Goal: Task Accomplishment & Management: Complete application form

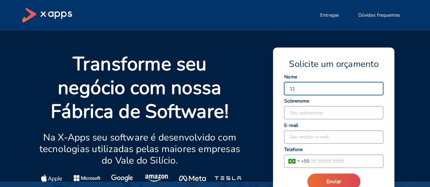
type input "1"
type input "[PERSON_NAME]"
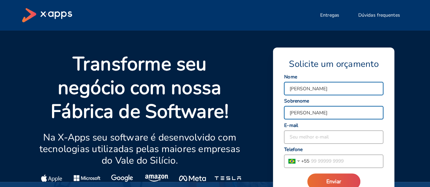
type input "[PERSON_NAME]"
type input "[EMAIL_ADDRESS][DOMAIN_NAME]"
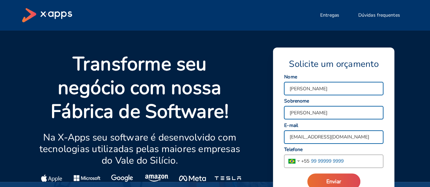
click at [318, 163] on input "tel" at bounding box center [346, 161] width 74 height 13
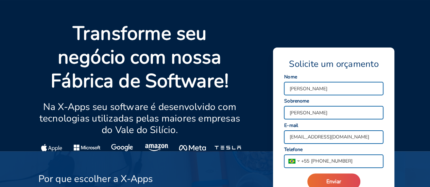
scroll to position [68, 0]
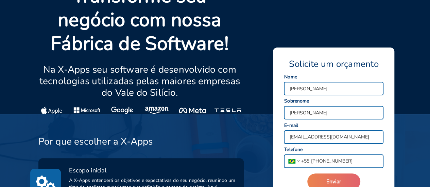
type input "[PHONE_NUMBER]"
click at [342, 179] on button "Enviar" at bounding box center [333, 182] width 53 height 16
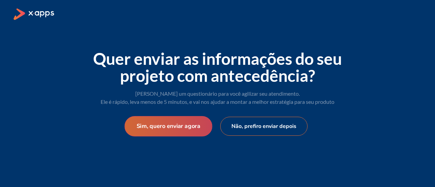
click at [189, 132] on button "Sim, quero enviar agora" at bounding box center [168, 126] width 88 height 20
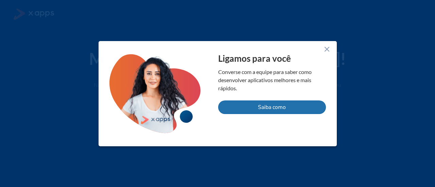
click at [294, 109] on button "Saiba como" at bounding box center [272, 108] width 108 height 14
select select "BR"
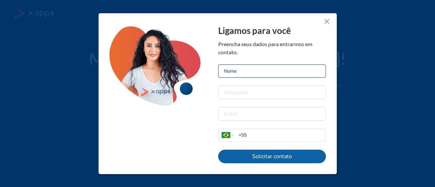
click at [247, 76] on input at bounding box center [271, 71] width 107 height 13
type input "[PERSON_NAME]"
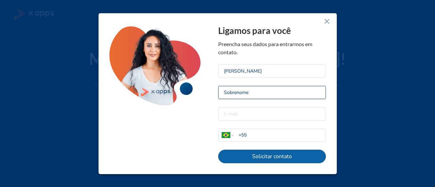
click at [243, 95] on input at bounding box center [271, 92] width 107 height 13
type input "[PERSON_NAME]"
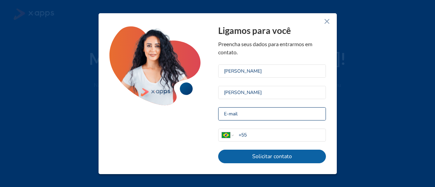
click at [246, 114] on input "email" at bounding box center [271, 114] width 107 height 13
type input "[EMAIL_ADDRESS][DOMAIN_NAME]"
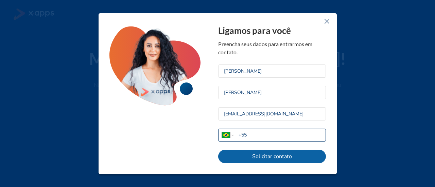
click at [260, 137] on input "+55" at bounding box center [282, 134] width 87 height 7
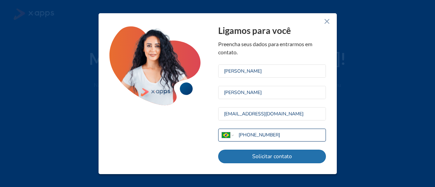
type input "+55 11 93252 5398"
click at [256, 160] on button "Solicitar contato" at bounding box center [272, 157] width 108 height 14
click at [264, 160] on button "Solicitar contato" at bounding box center [272, 157] width 108 height 14
click at [289, 153] on button "Solicitar contato" at bounding box center [272, 157] width 108 height 14
click at [260, 159] on button "Solicitar contato" at bounding box center [272, 157] width 108 height 14
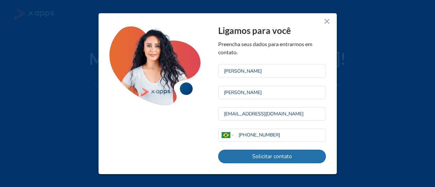
click at [260, 159] on button "Solicitar contato" at bounding box center [272, 157] width 108 height 14
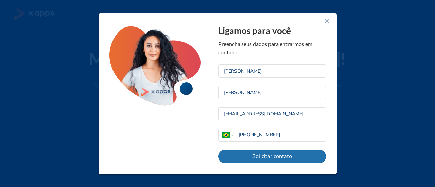
click at [268, 159] on button "Solicitar contato" at bounding box center [272, 157] width 108 height 14
click at [256, 152] on button "Solicitar contato" at bounding box center [272, 157] width 108 height 14
click at [255, 155] on button "Solicitar contato" at bounding box center [272, 157] width 108 height 14
click at [265, 162] on button "Solicitar contato" at bounding box center [272, 157] width 108 height 14
